Goal: Navigation & Orientation: Find specific page/section

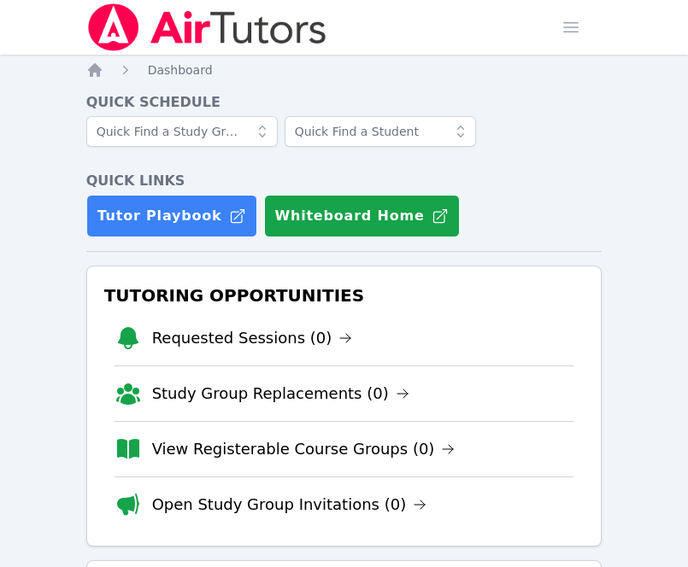
scroll to position [495, 0]
click at [634, 7] on nav "Home Sessions Study Groups Students Messages Open user menu Lisa Batuski Open m…" at bounding box center [344, 27] width 688 height 55
